Goal: Answer question/provide support: Answer question/provide support

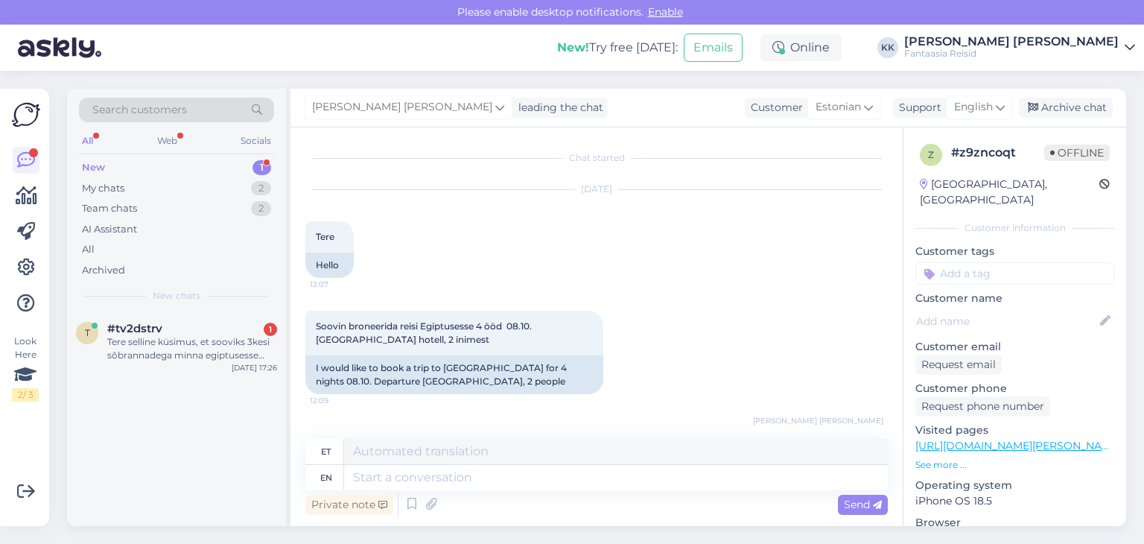
scroll to position [76, 0]
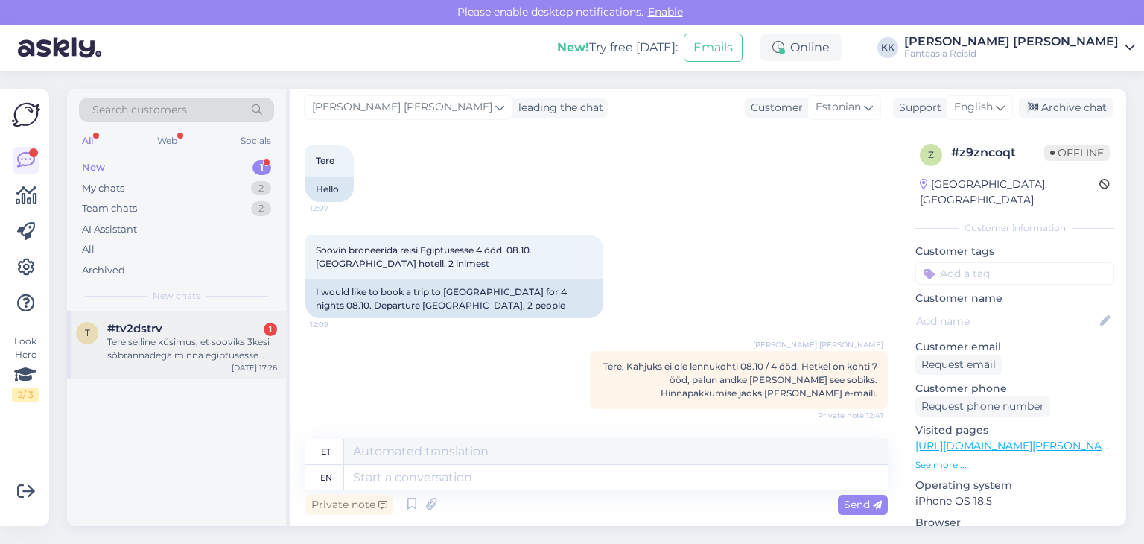
click at [152, 340] on div "Tere selline küsimus, et sooviks 3kesi sǒbrannadega minna egiptusesse [GEOGRAPH…" at bounding box center [192, 348] width 170 height 27
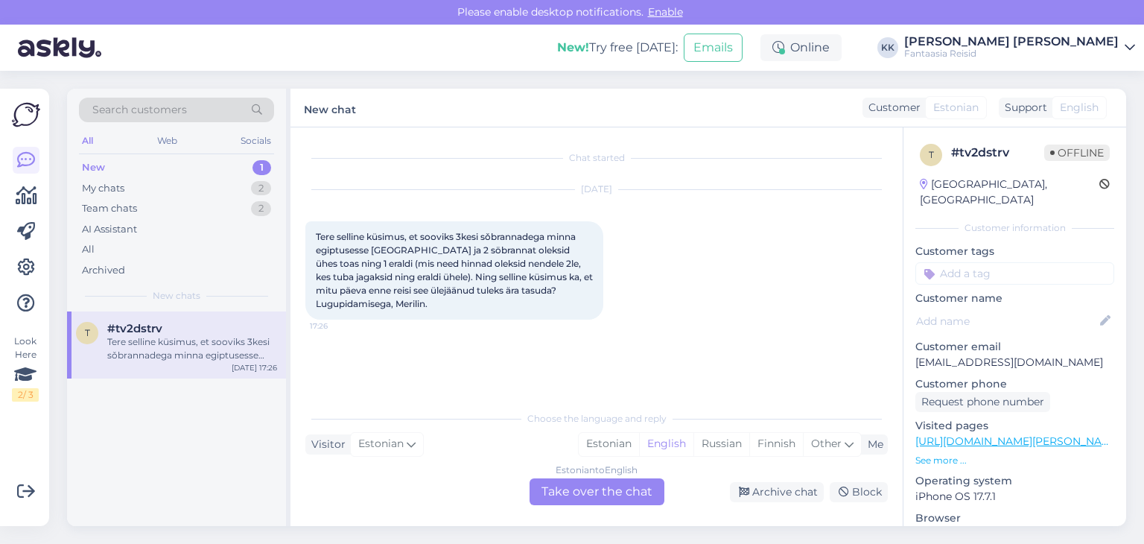
click at [602, 495] on div "Estonian to English Take over the chat" at bounding box center [596, 491] width 135 height 27
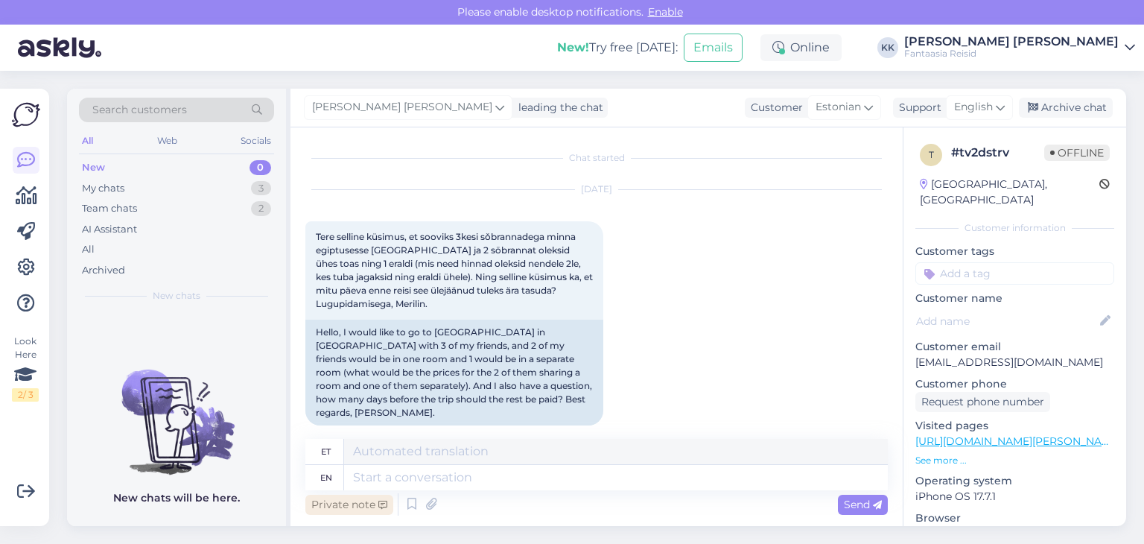
click at [363, 503] on div "Private note" at bounding box center [349, 504] width 88 height 20
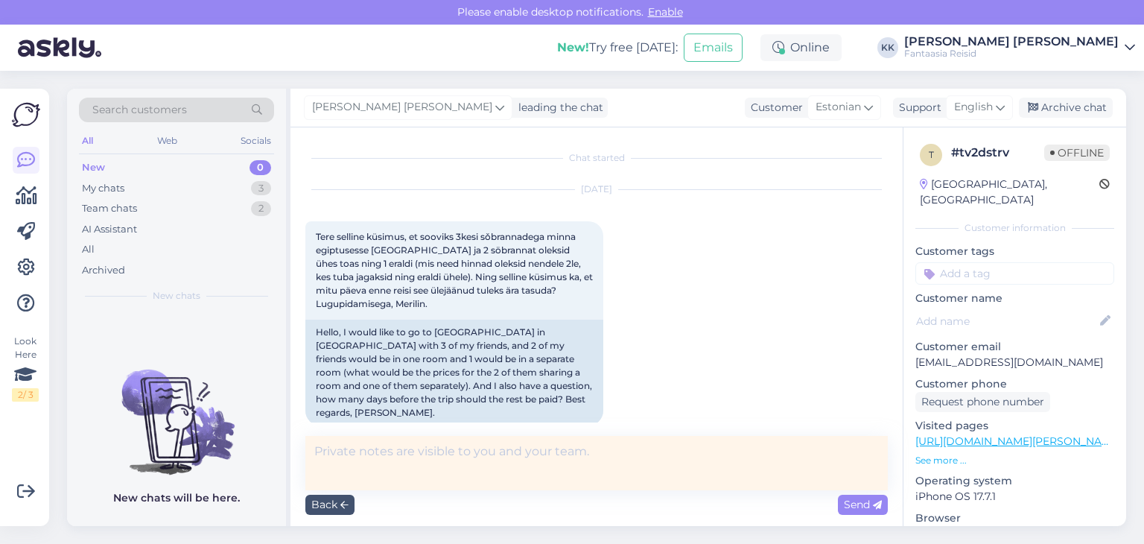
click at [335, 453] on textarea at bounding box center [596, 463] width 582 height 54
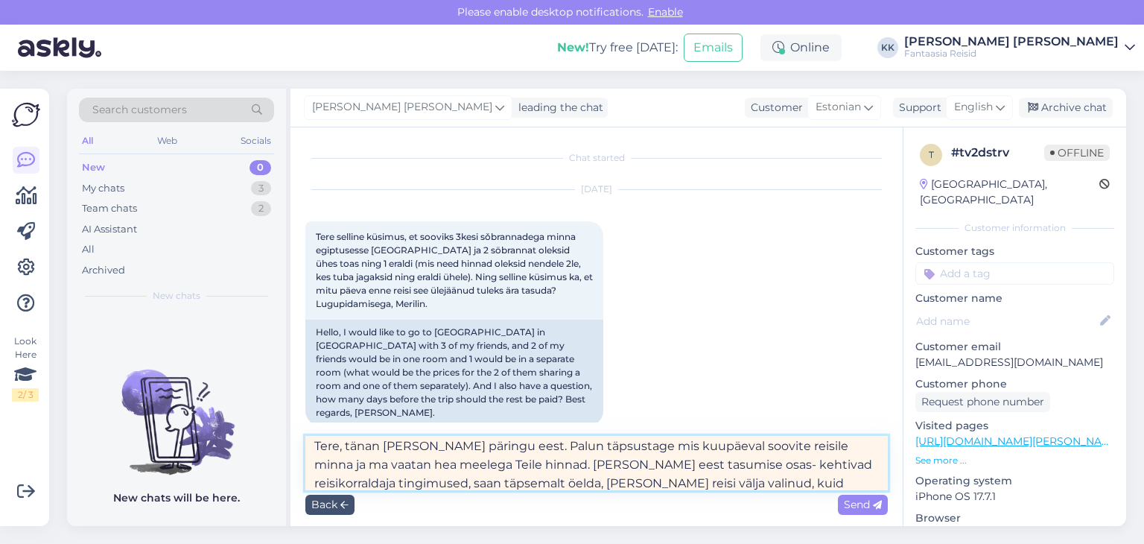
scroll to position [24, 0]
click at [374, 481] on textarea "Tere, tänan [PERSON_NAME] päringu eest. Palun täpsustage mis kuupäeval soovite …" at bounding box center [596, 463] width 582 height 54
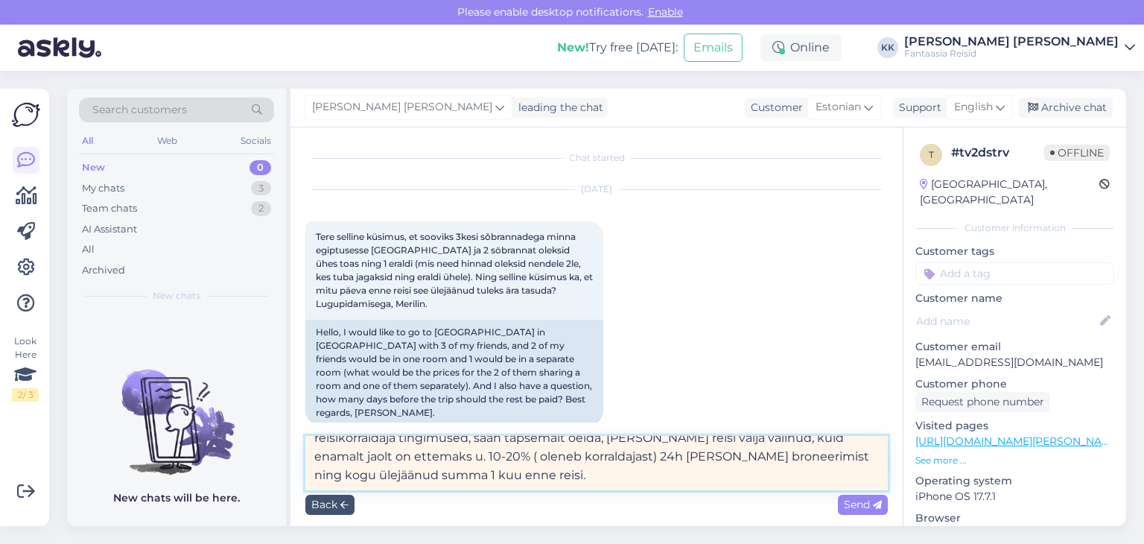
click at [439, 454] on textarea "Tere, tänan [PERSON_NAME] päringu eest. Palun täpsustage mis kuupäeval soovite …" at bounding box center [596, 463] width 582 height 54
click at [478, 451] on textarea "Tere, tänan [PERSON_NAME] päringu eest. Palun täpsustage mis kuupäeval soovite …" at bounding box center [596, 463] width 582 height 54
type textarea "Tere, tänan [PERSON_NAME] päringu eest. Palun täpsustage mis kuupäeval soovite …"
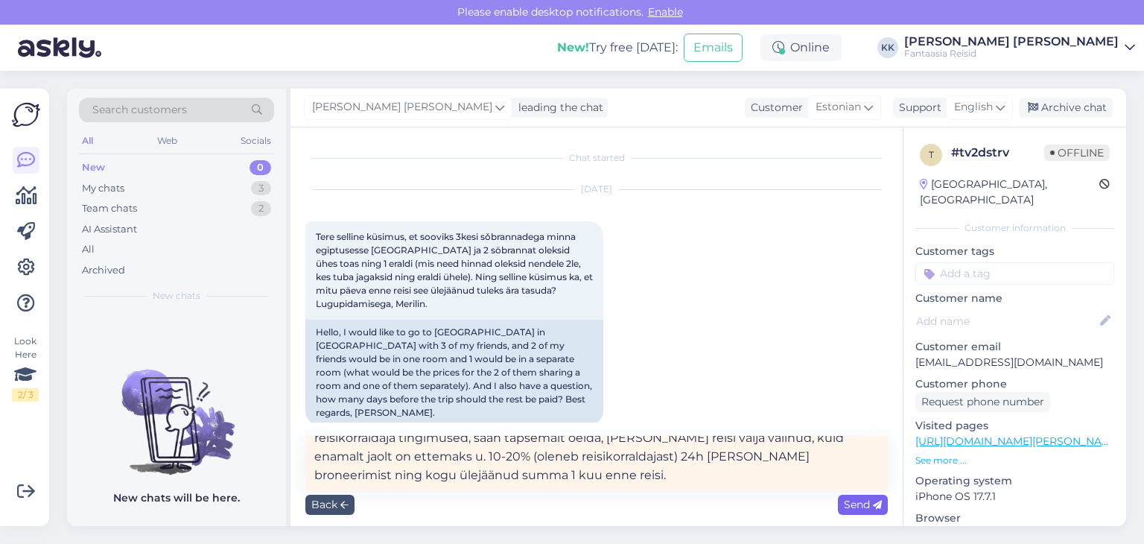
click at [861, 506] on span "Send" at bounding box center [863, 503] width 38 height 13
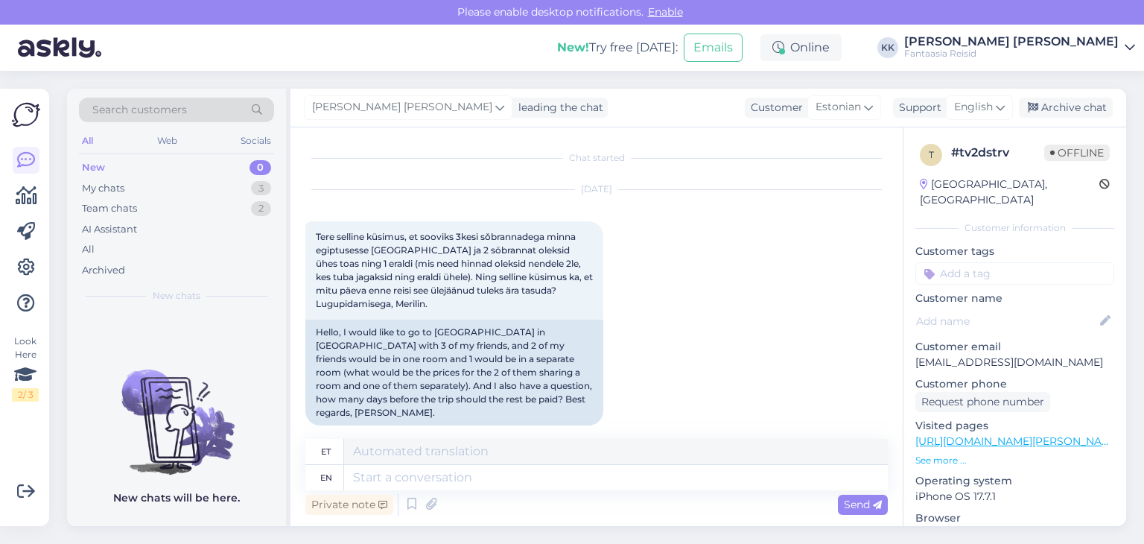
scroll to position [147, 0]
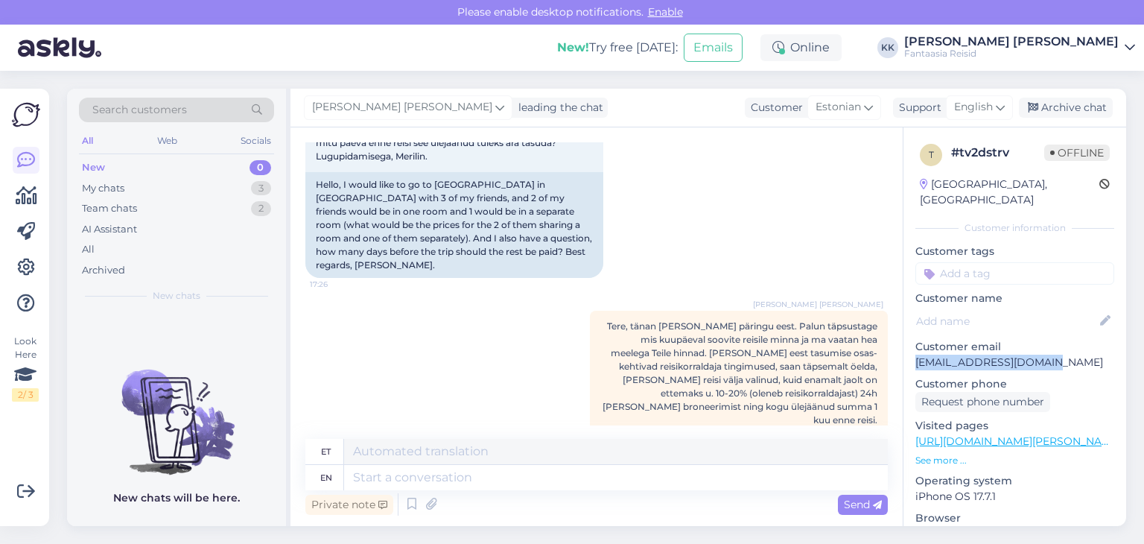
drag, startPoint x: 1041, startPoint y: 346, endPoint x: 545, endPoint y: 281, distance: 500.1
click at [914, 346] on div "t # tv2dstrv Offline [GEOGRAPHIC_DATA], [GEOGRAPHIC_DATA] Customer information …" at bounding box center [1014, 441] width 223 height 628
